Goal: Entertainment & Leisure: Consume media (video, audio)

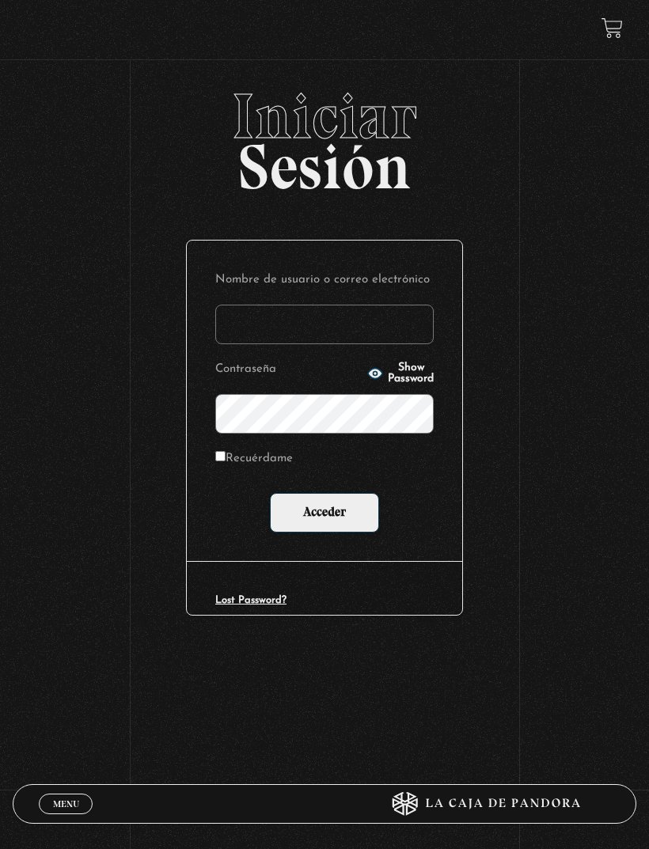
type input "kmariagarita0@gmail.com"
click at [324, 515] on input "Acceder" at bounding box center [324, 513] width 109 height 40
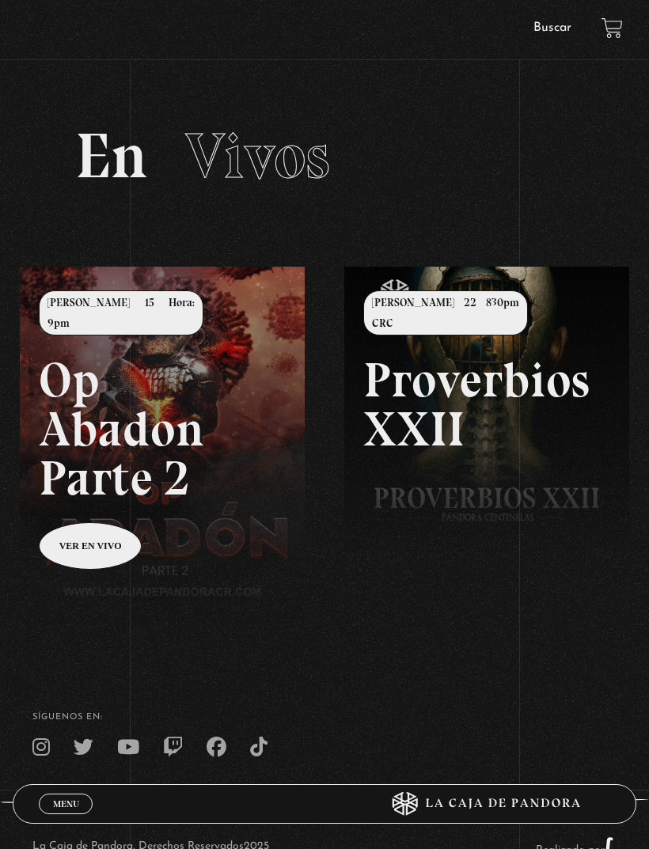
click at [91, 800] on link "Menu Cerrar" at bounding box center [66, 803] width 54 height 21
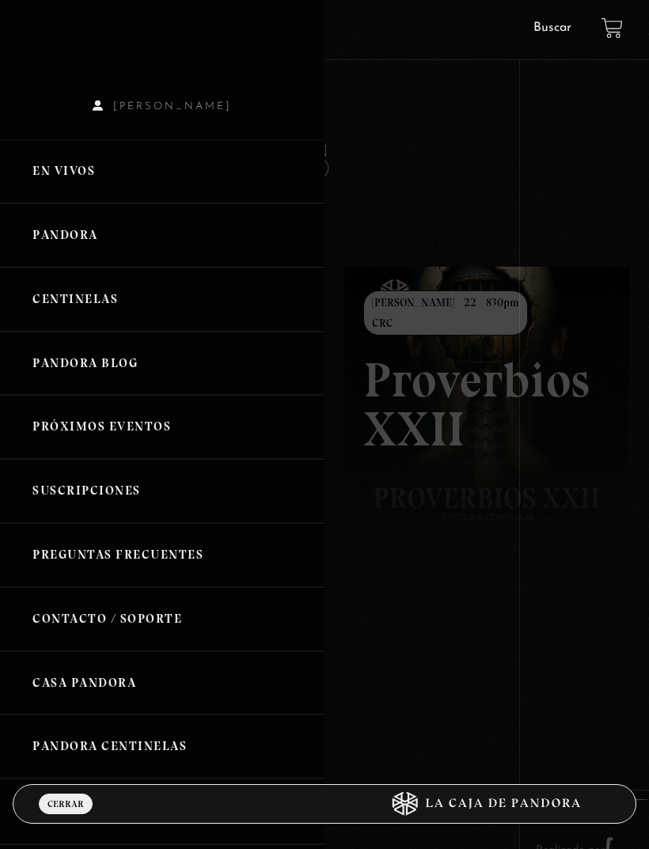
click at [140, 293] on link "Centinelas" at bounding box center [162, 299] width 324 height 64
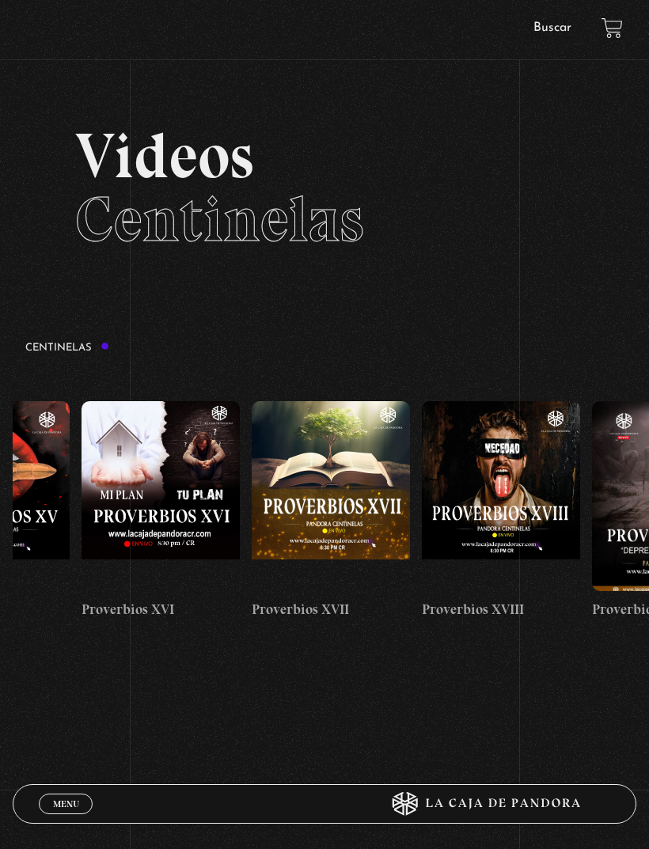
scroll to position [0, 2994]
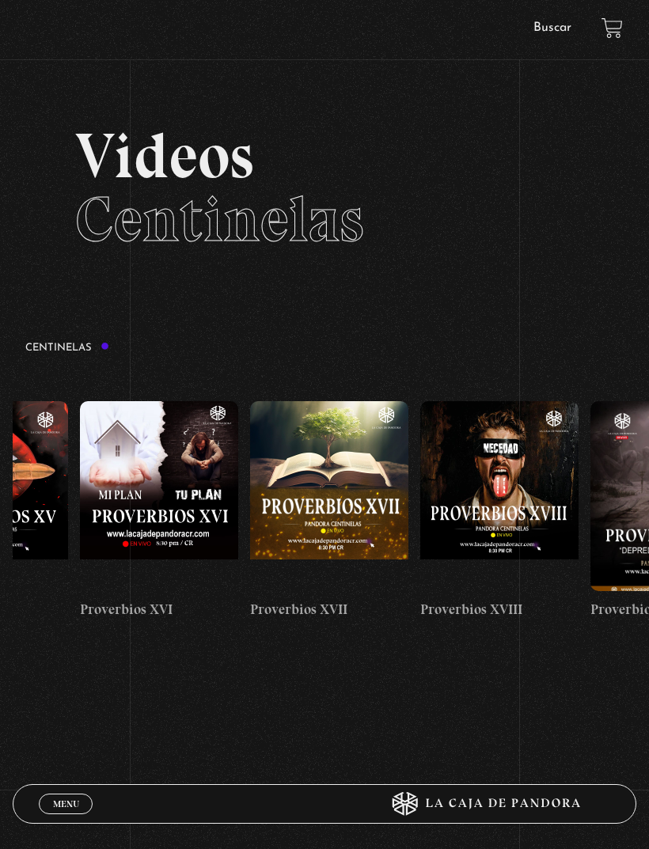
click at [197, 460] on figure at bounding box center [159, 496] width 158 height 190
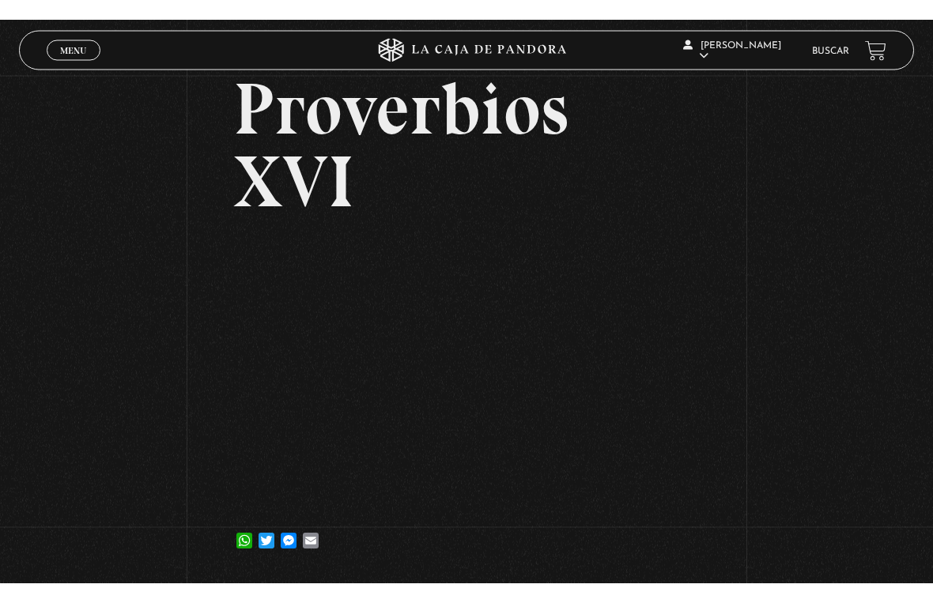
scroll to position [19, 0]
